Goal: Task Accomplishment & Management: Use online tool/utility

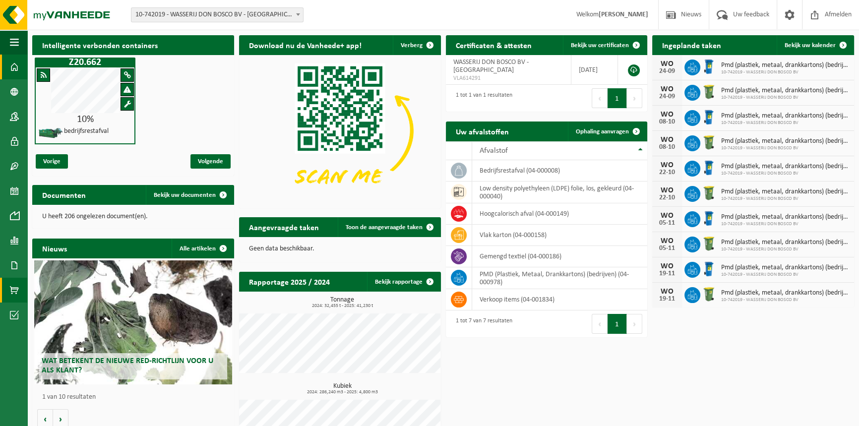
click at [16, 282] on span at bounding box center [14, 290] width 9 height 25
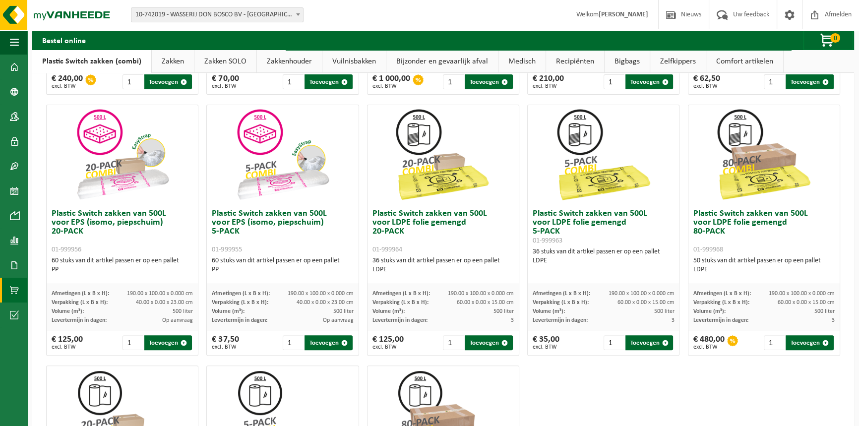
scroll to position [225, 0]
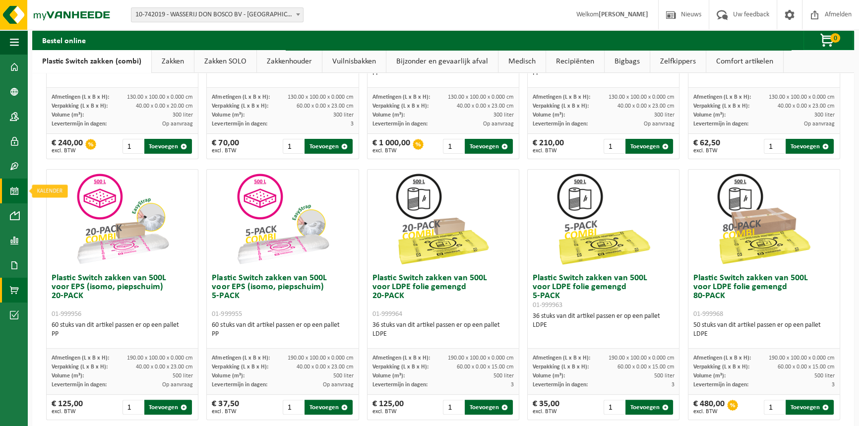
click at [14, 199] on span at bounding box center [14, 190] width 9 height 25
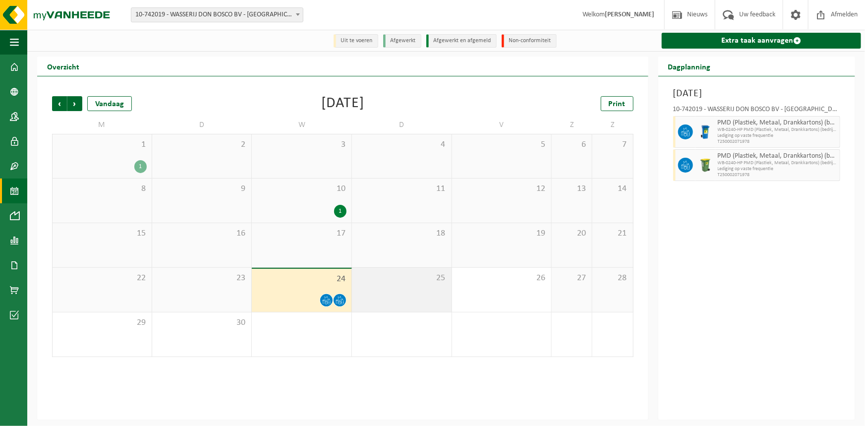
click at [368, 292] on div "25" at bounding box center [402, 290] width 100 height 44
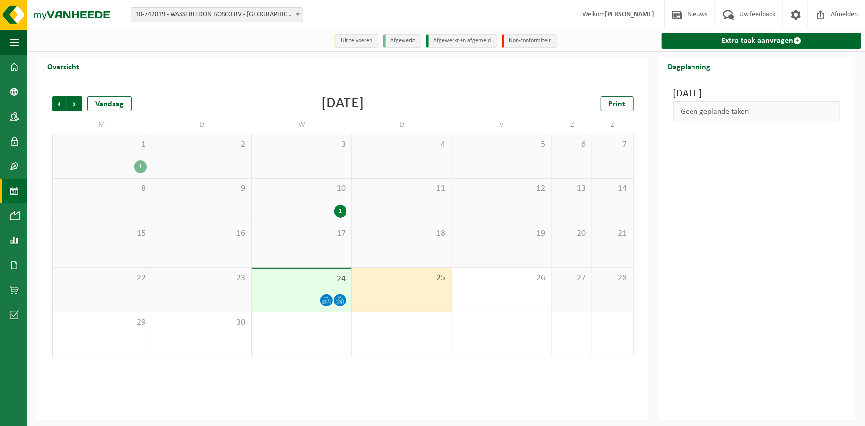
click at [322, 286] on div "24" at bounding box center [302, 290] width 100 height 43
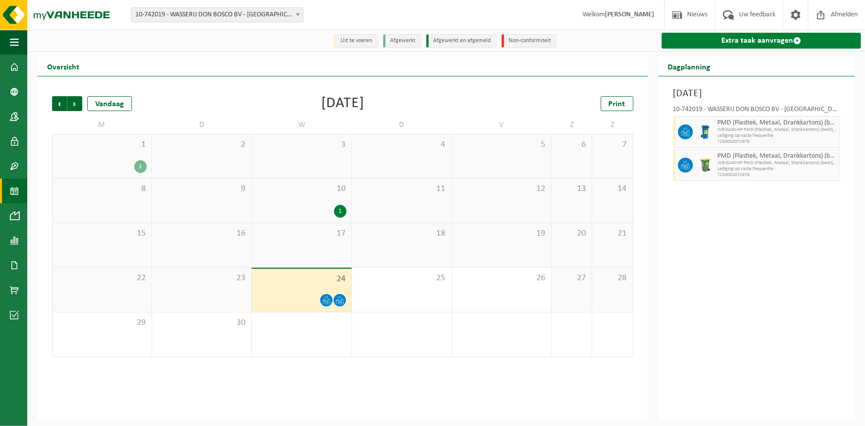
click at [731, 40] on link "Extra taak aanvragen" at bounding box center [762, 41] width 200 height 16
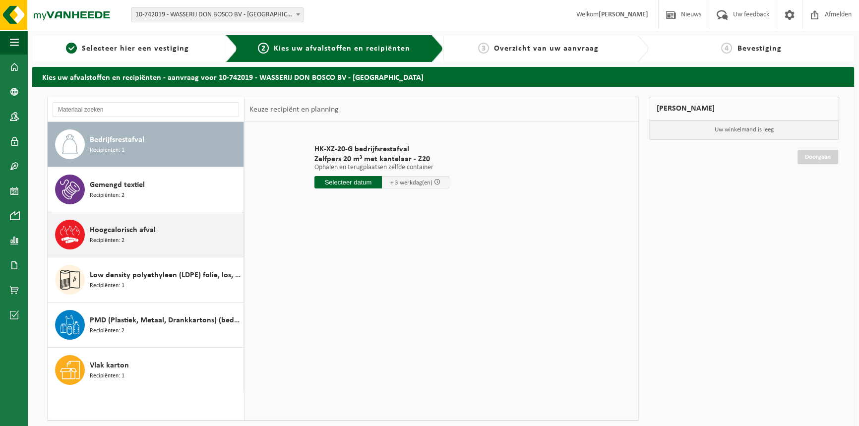
scroll to position [45, 0]
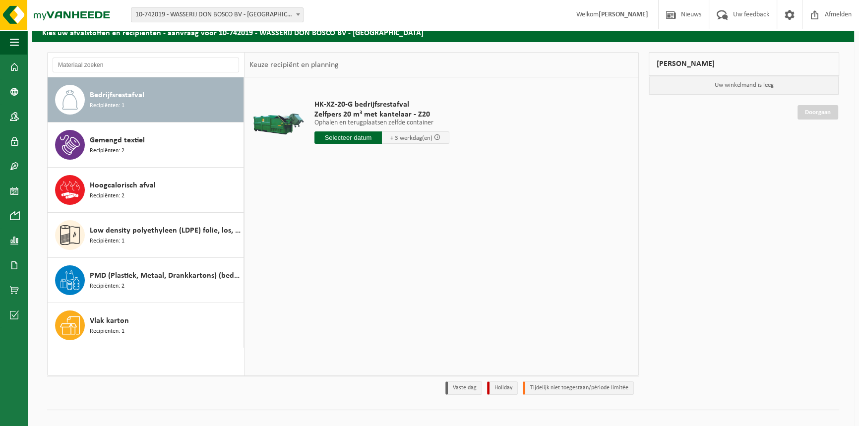
click at [153, 101] on div "Bedrijfsrestafval Recipiënten: 1" at bounding box center [165, 100] width 151 height 30
click at [331, 134] on input "text" at bounding box center [347, 137] width 67 height 12
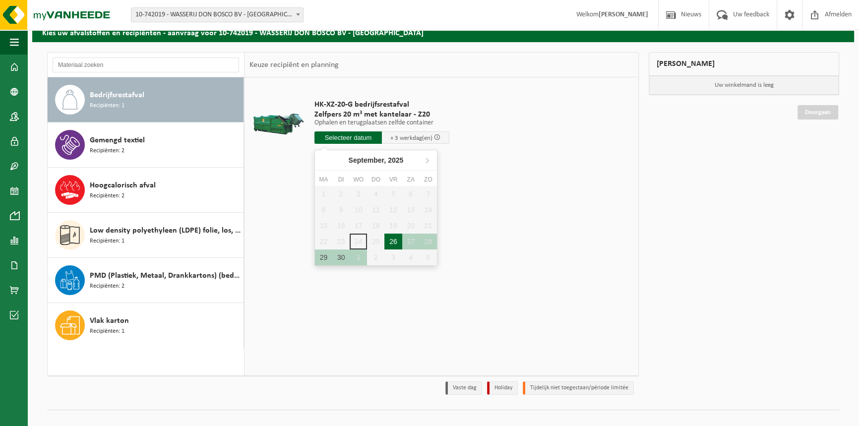
click at [391, 243] on div "26" at bounding box center [392, 242] width 17 height 16
type input "Van 2025-09-26"
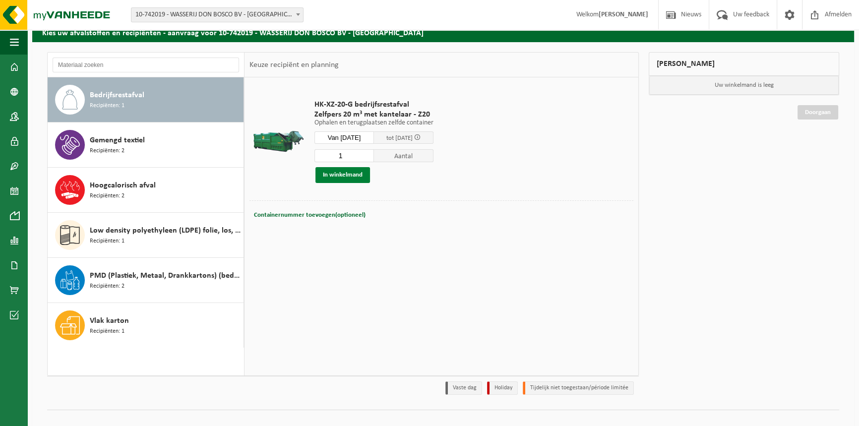
click at [350, 173] on button "In winkelmand" at bounding box center [342, 175] width 55 height 16
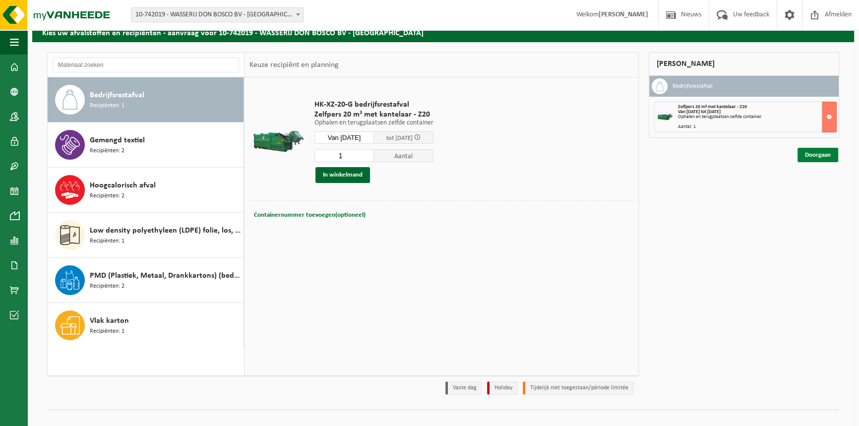
click at [825, 155] on link "Doorgaan" at bounding box center [817, 155] width 41 height 14
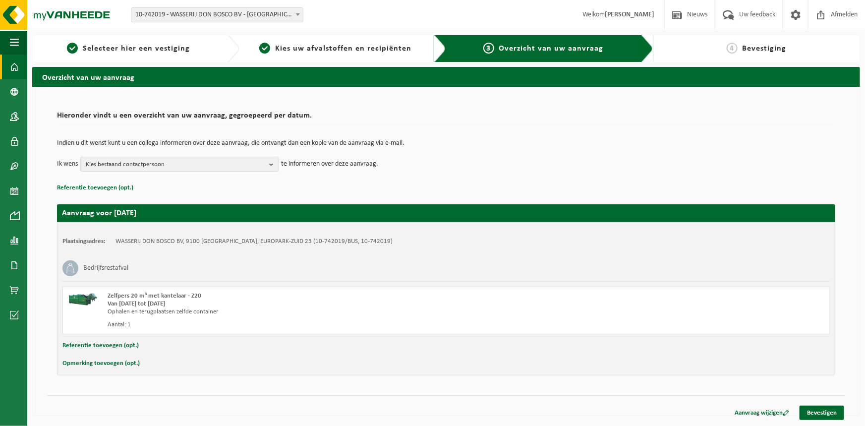
click at [17, 67] on span at bounding box center [14, 67] width 9 height 25
